Goal: Transaction & Acquisition: Book appointment/travel/reservation

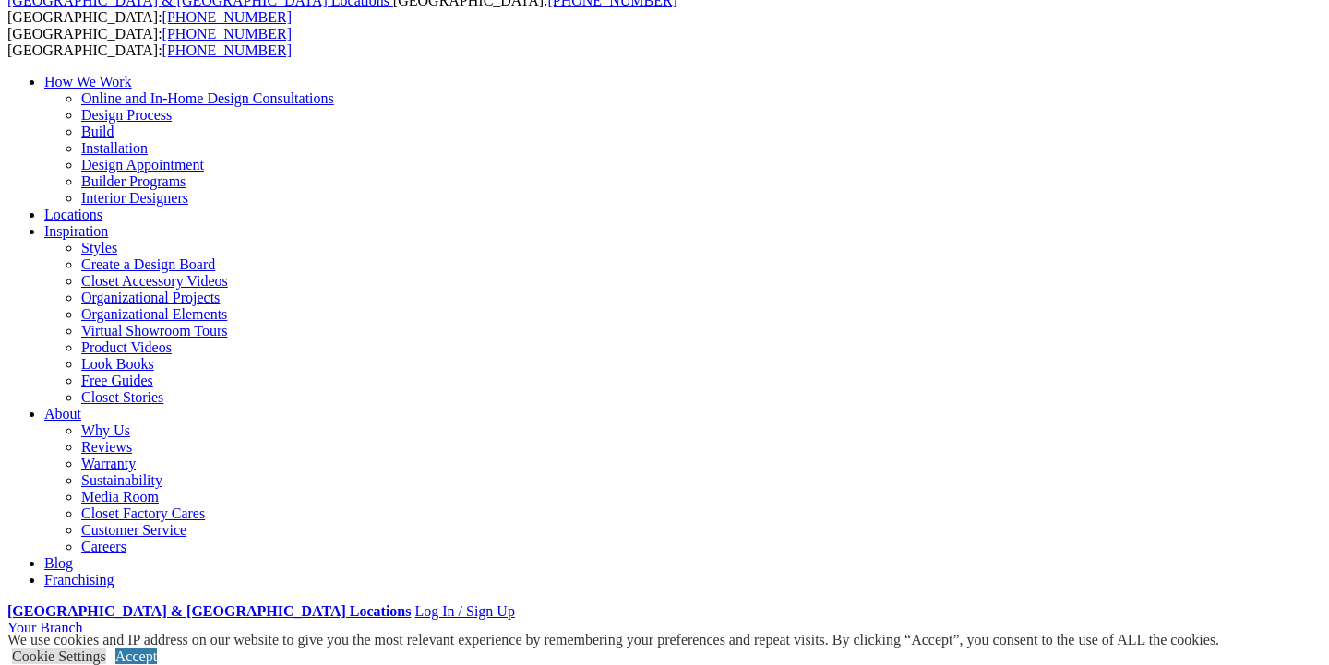
scroll to position [109, 0]
click at [129, 651] on link "Custom Closets" at bounding box center [90, 659] width 93 height 16
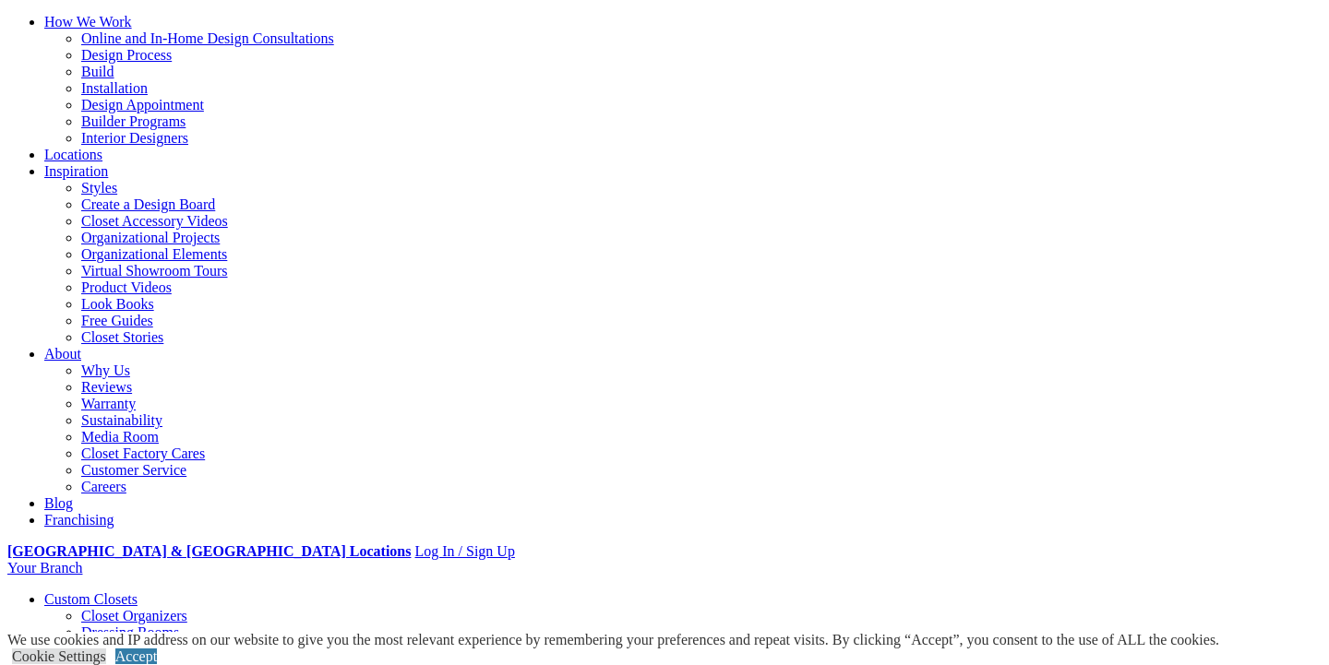
scroll to position [161, 0]
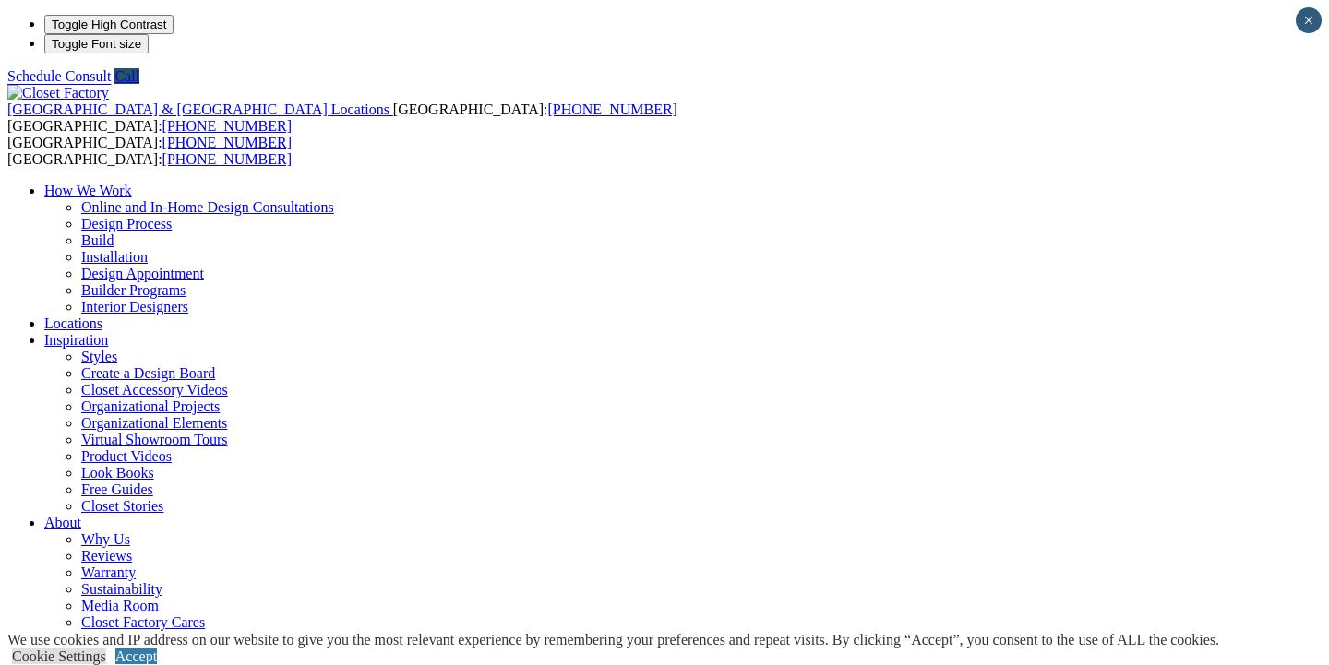
click at [188, 299] on link "Interior Designers" at bounding box center [134, 307] width 107 height 16
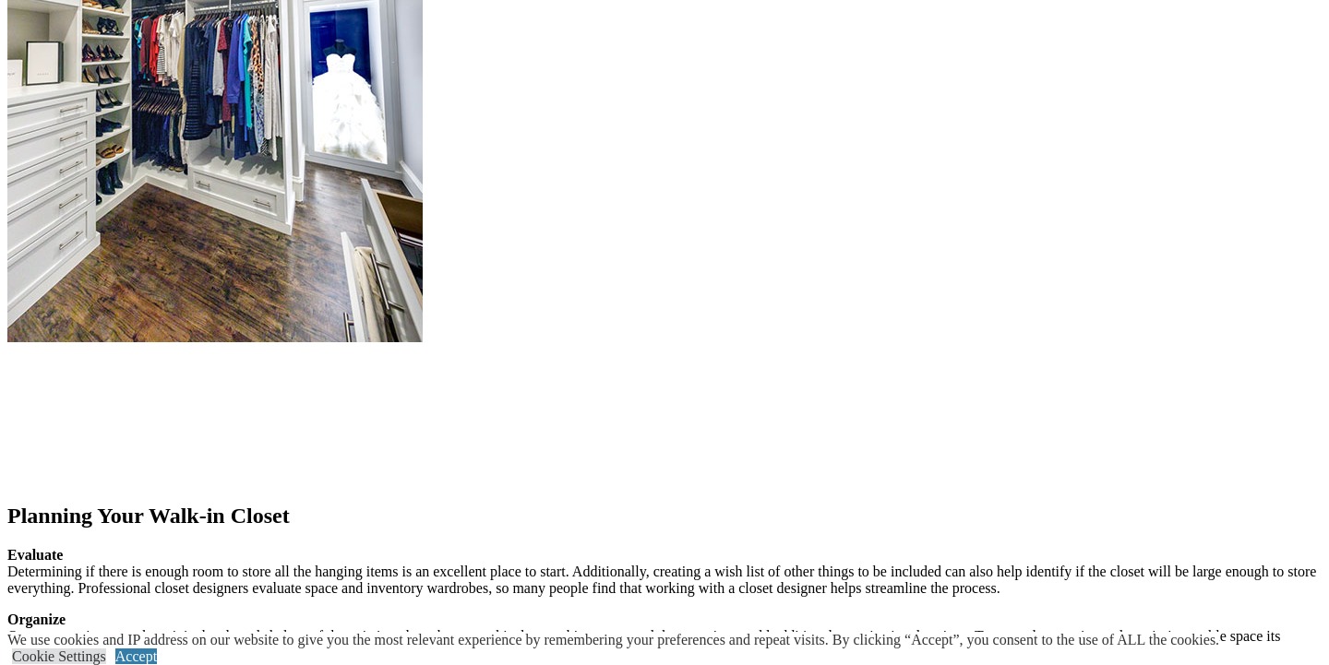
scroll to position [2198, 0]
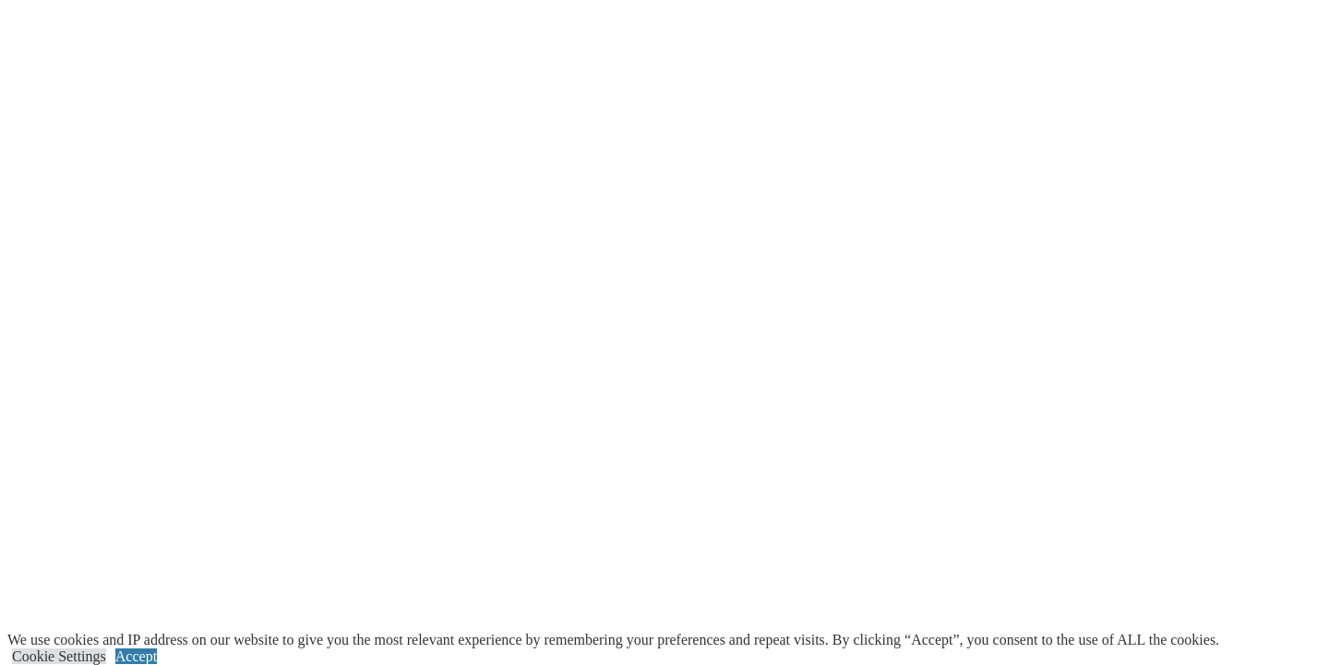
scroll to position [3320, 0]
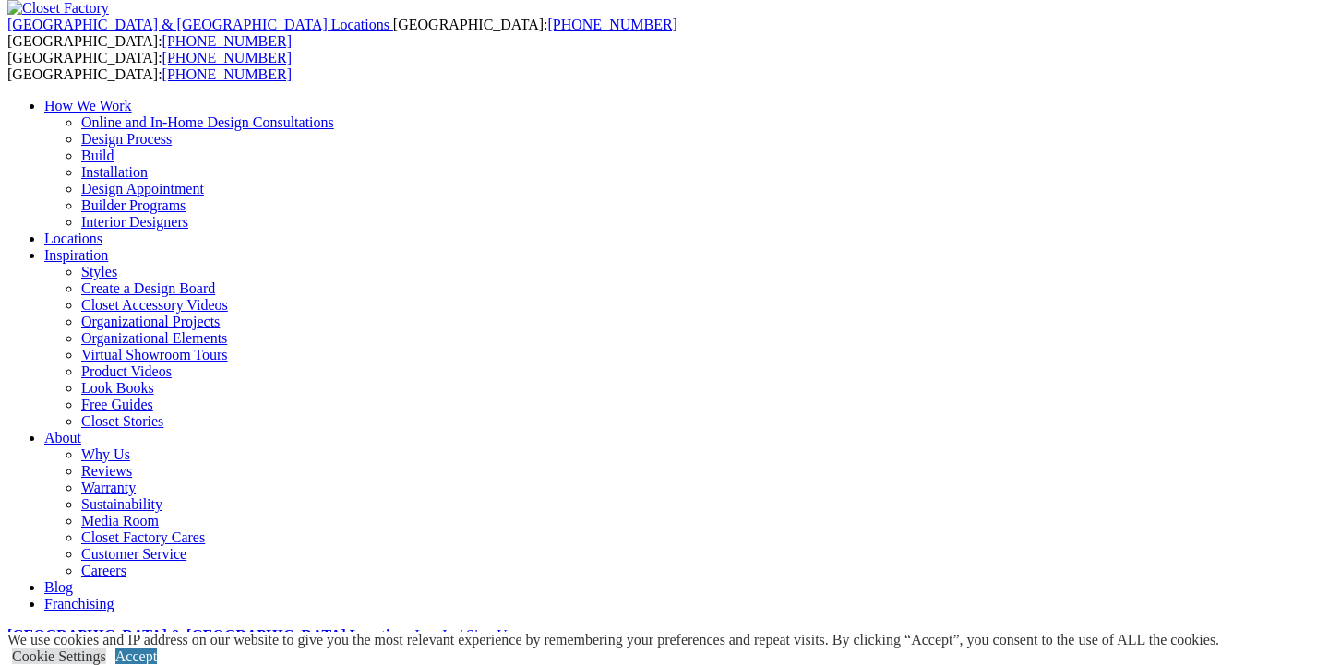
scroll to position [68, 0]
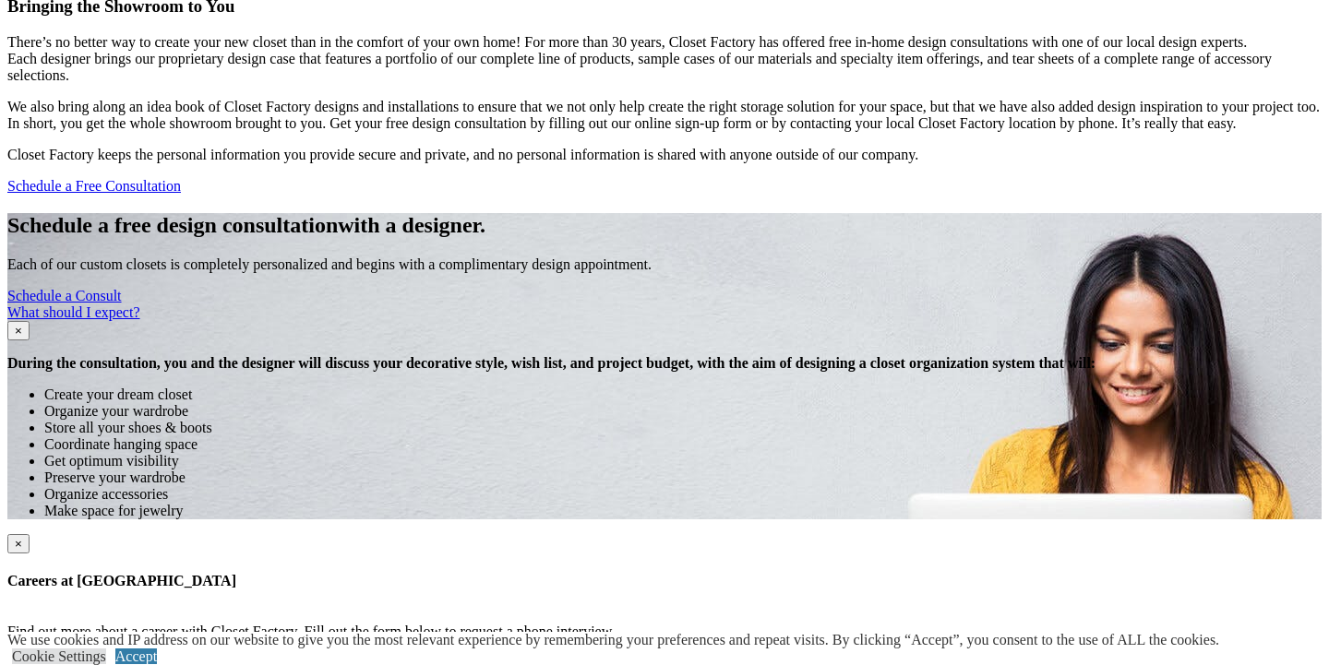
scroll to position [1568, 0]
